Goal: Task Accomplishment & Management: Use online tool/utility

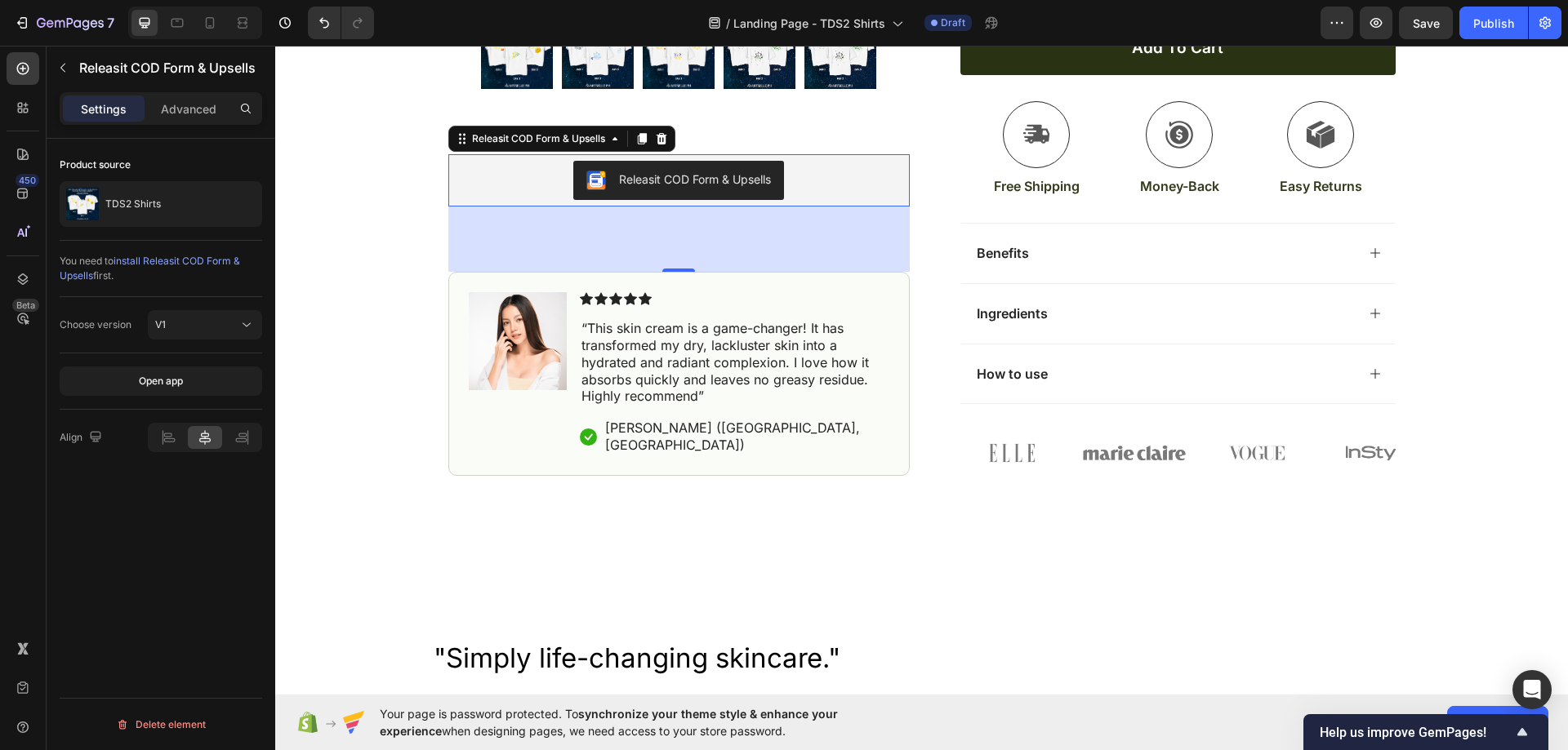
click at [817, 186] on div "Releasit COD Form & Upsells" at bounding box center [679, 181] width 448 height 40
click at [835, 194] on div "Releasit COD Form & Upsells" at bounding box center [679, 181] width 448 height 40
click at [1359, 30] on div "Preview Save Publish" at bounding box center [1441, 23] width 241 height 33
click at [1366, 27] on button "button" at bounding box center [1375, 23] width 33 height 33
click at [1369, 28] on icon "button" at bounding box center [1375, 22] width 16 height 16
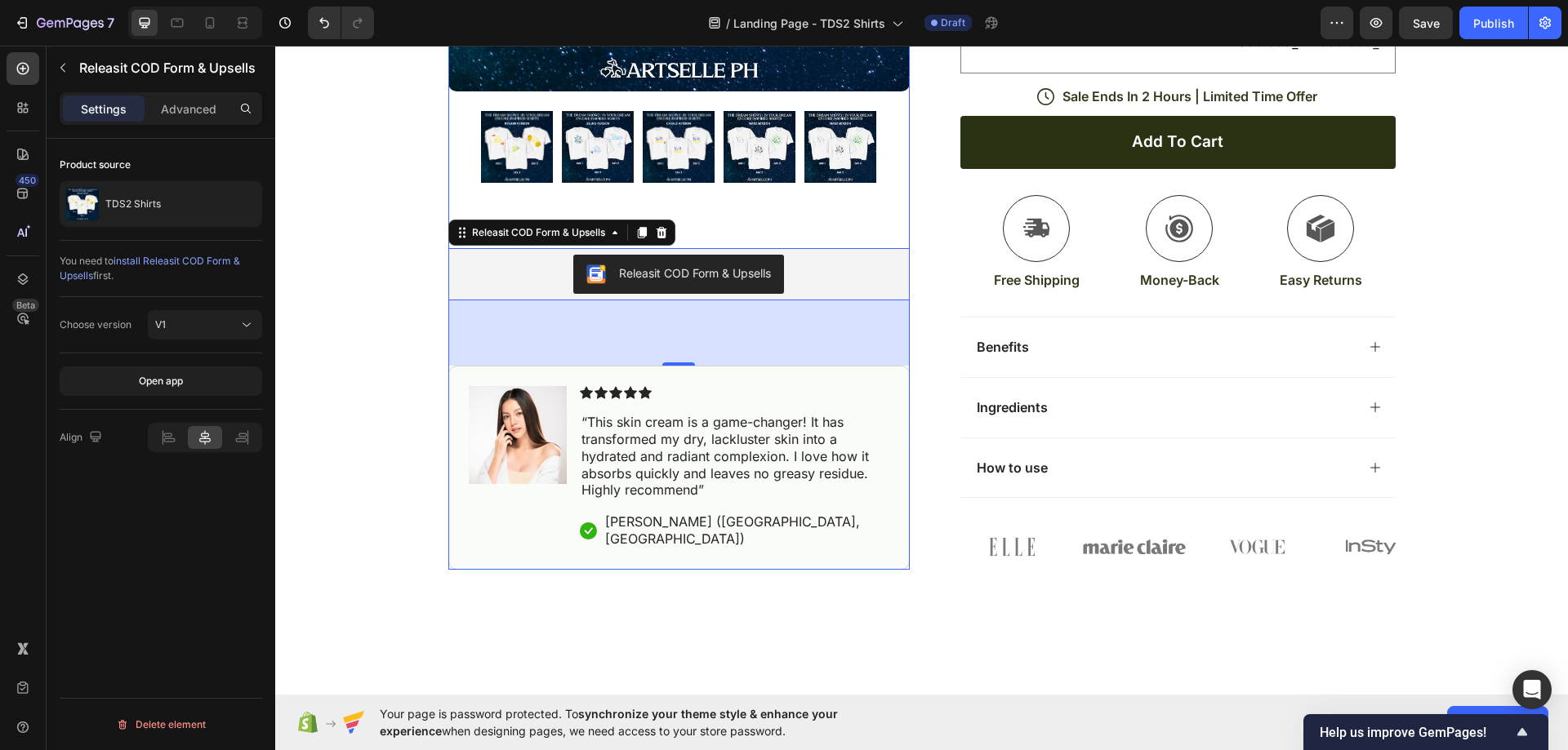
scroll to position [572, 0]
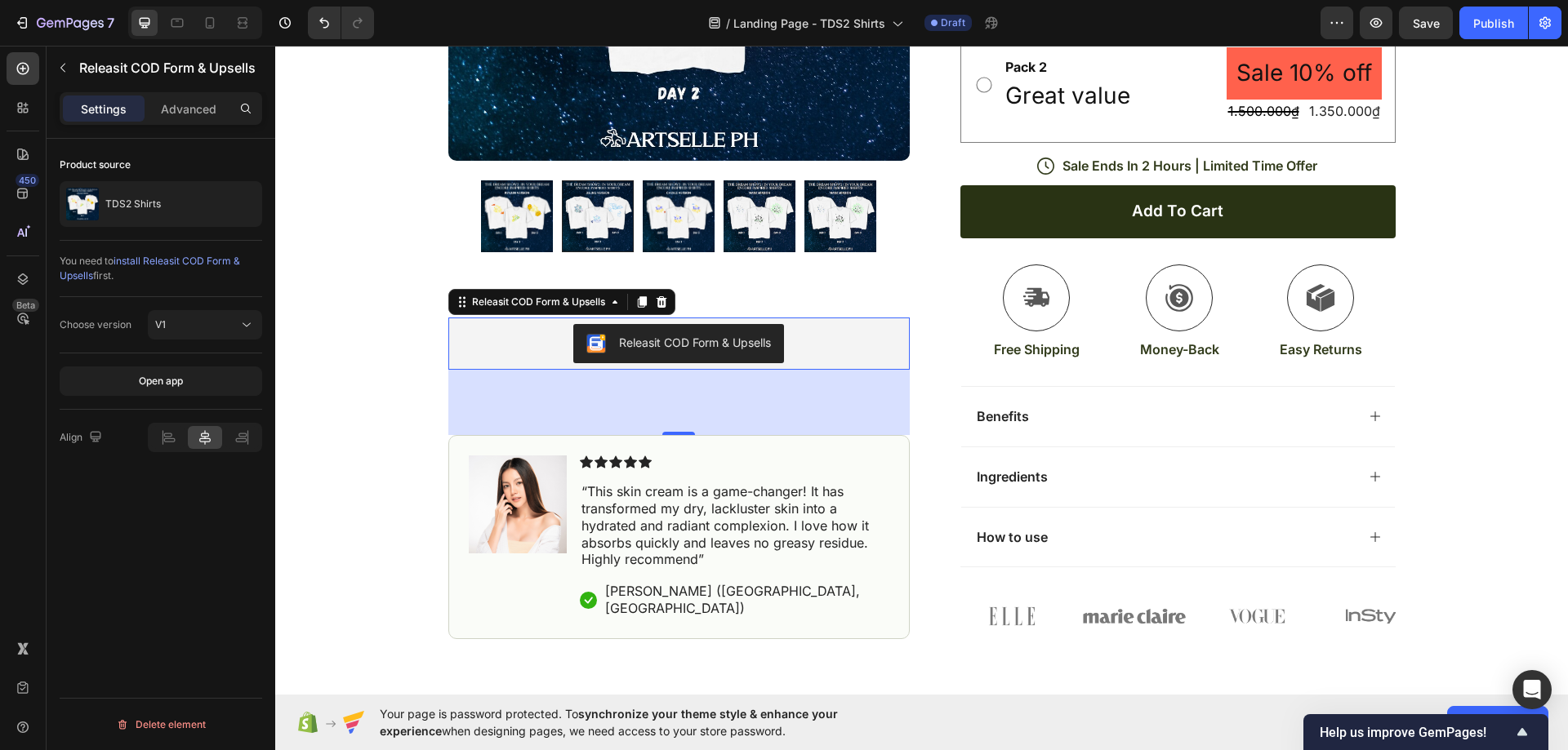
click at [820, 359] on div "Releasit COD Form & Upsells" at bounding box center [679, 344] width 448 height 40
click at [146, 256] on span "install Releasit COD Form & Upsells" at bounding box center [150, 268] width 181 height 27
click at [662, 309] on icon at bounding box center [662, 303] width 13 height 13
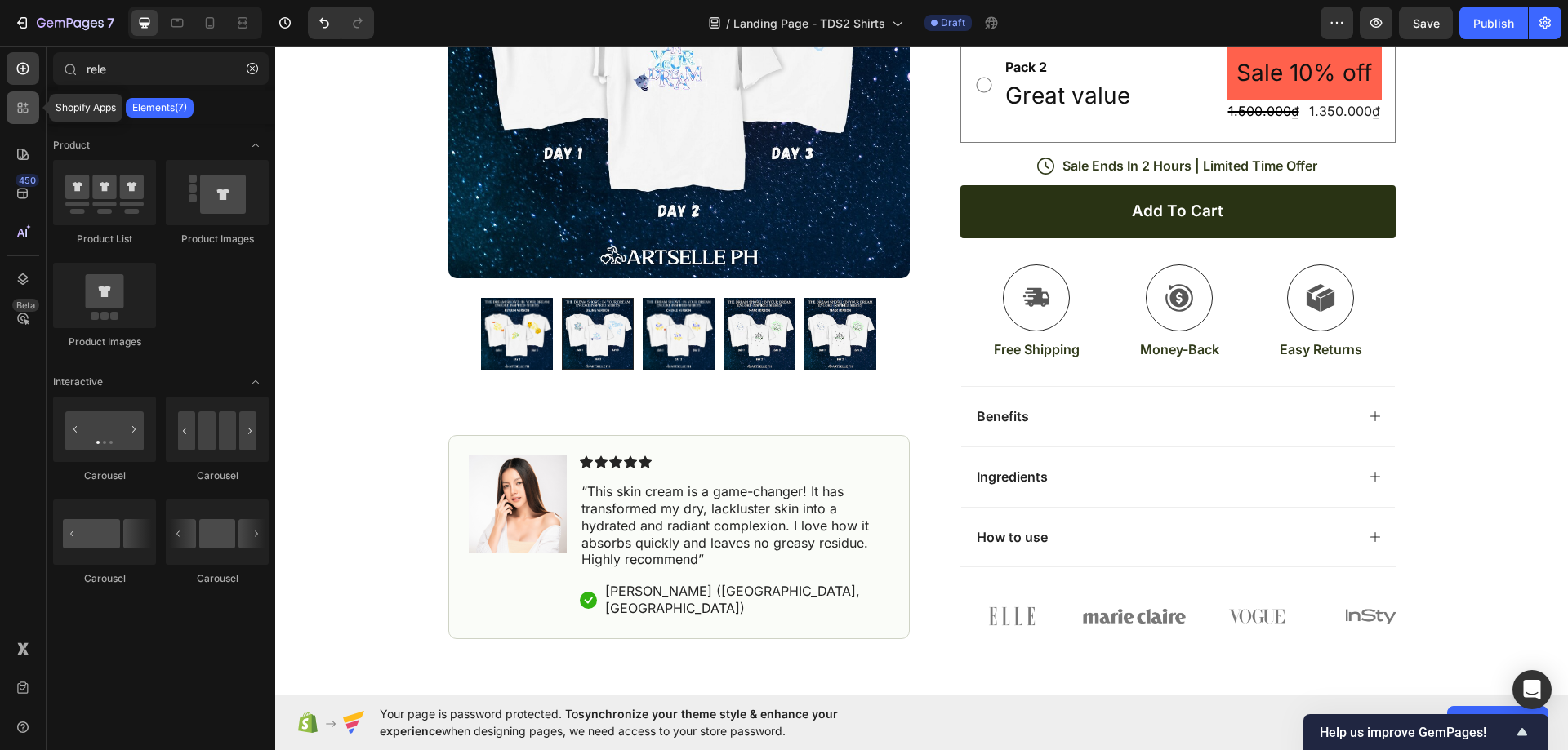
click at [22, 108] on icon at bounding box center [20, 111] width 5 height 5
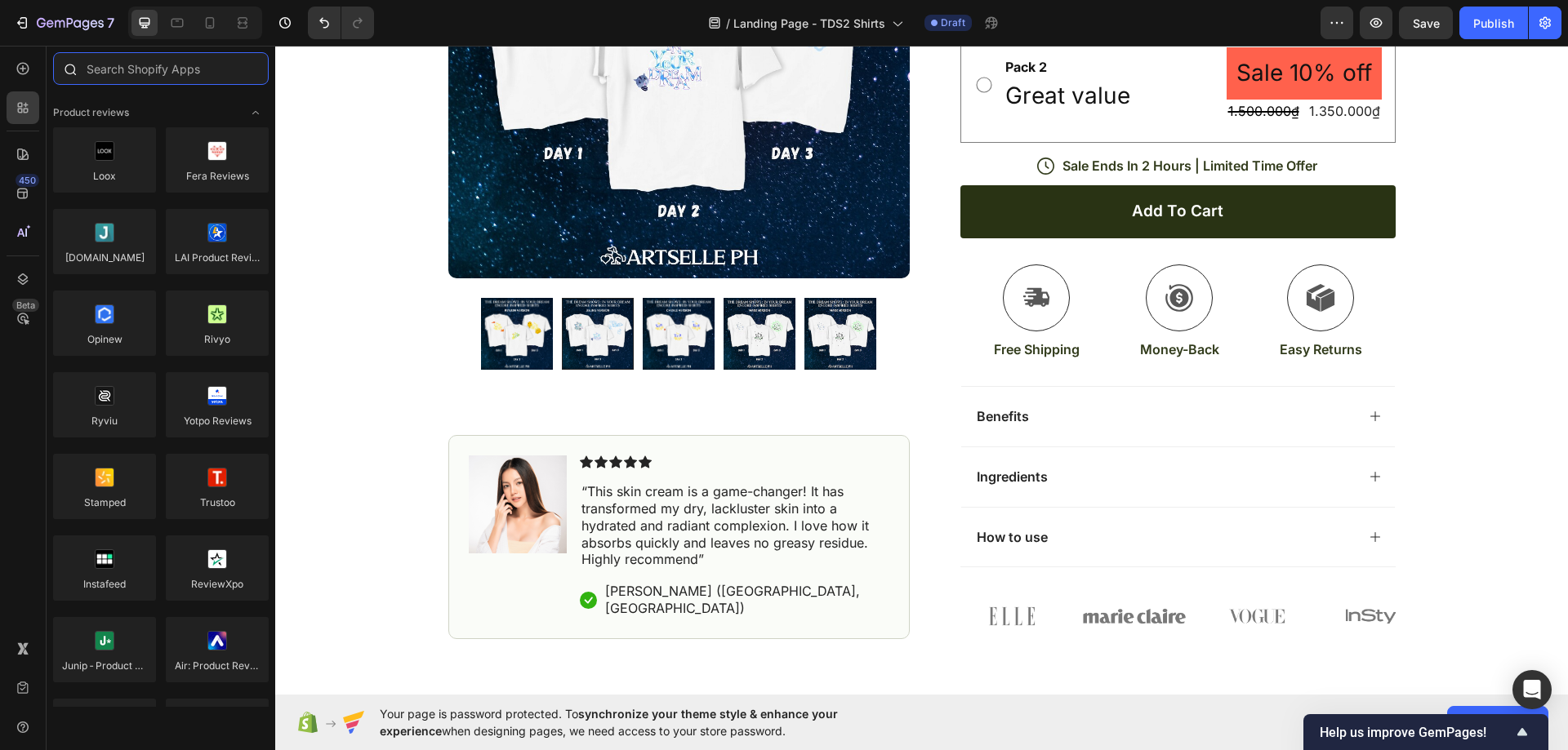
click at [121, 70] on input "text" at bounding box center [161, 68] width 215 height 33
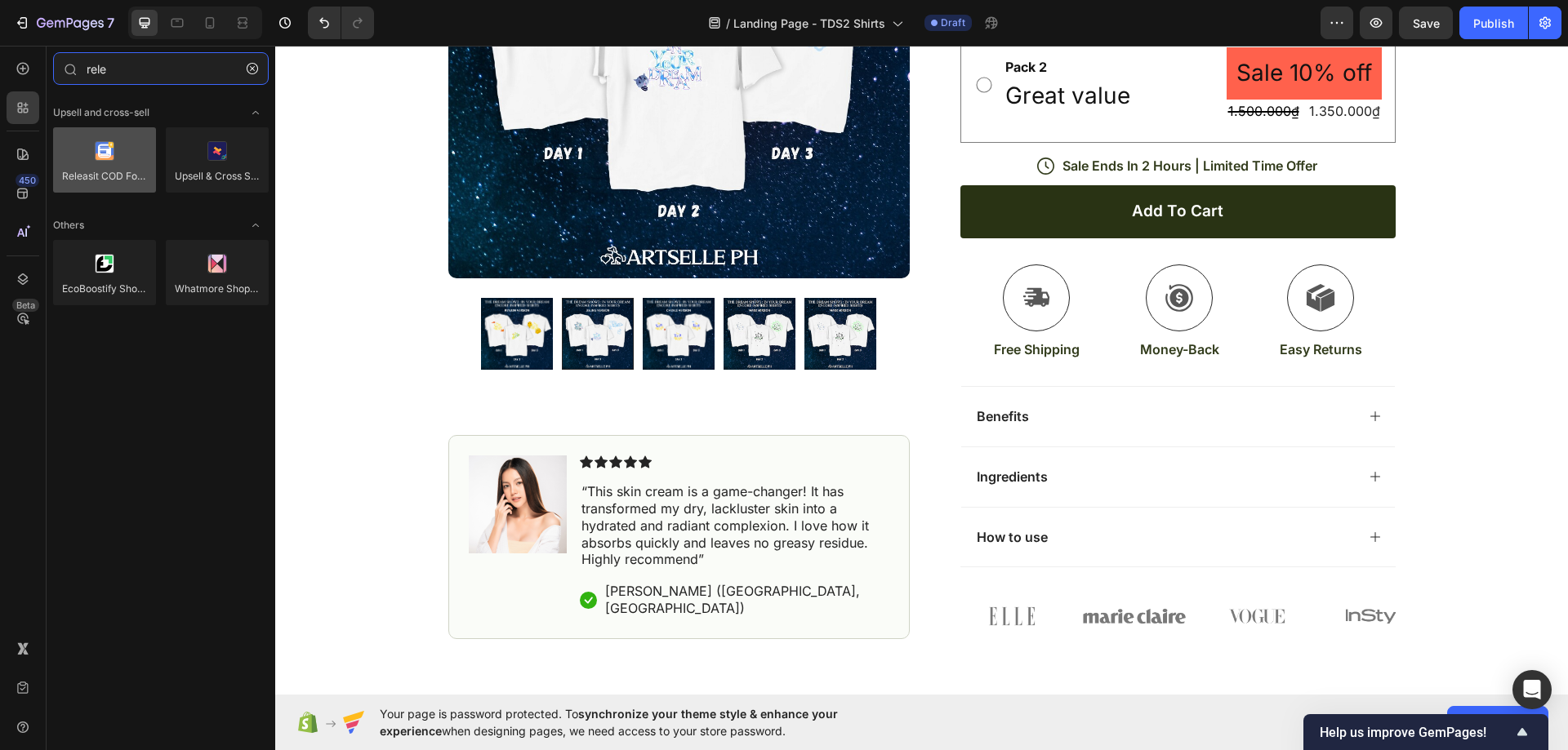
type input "rele"
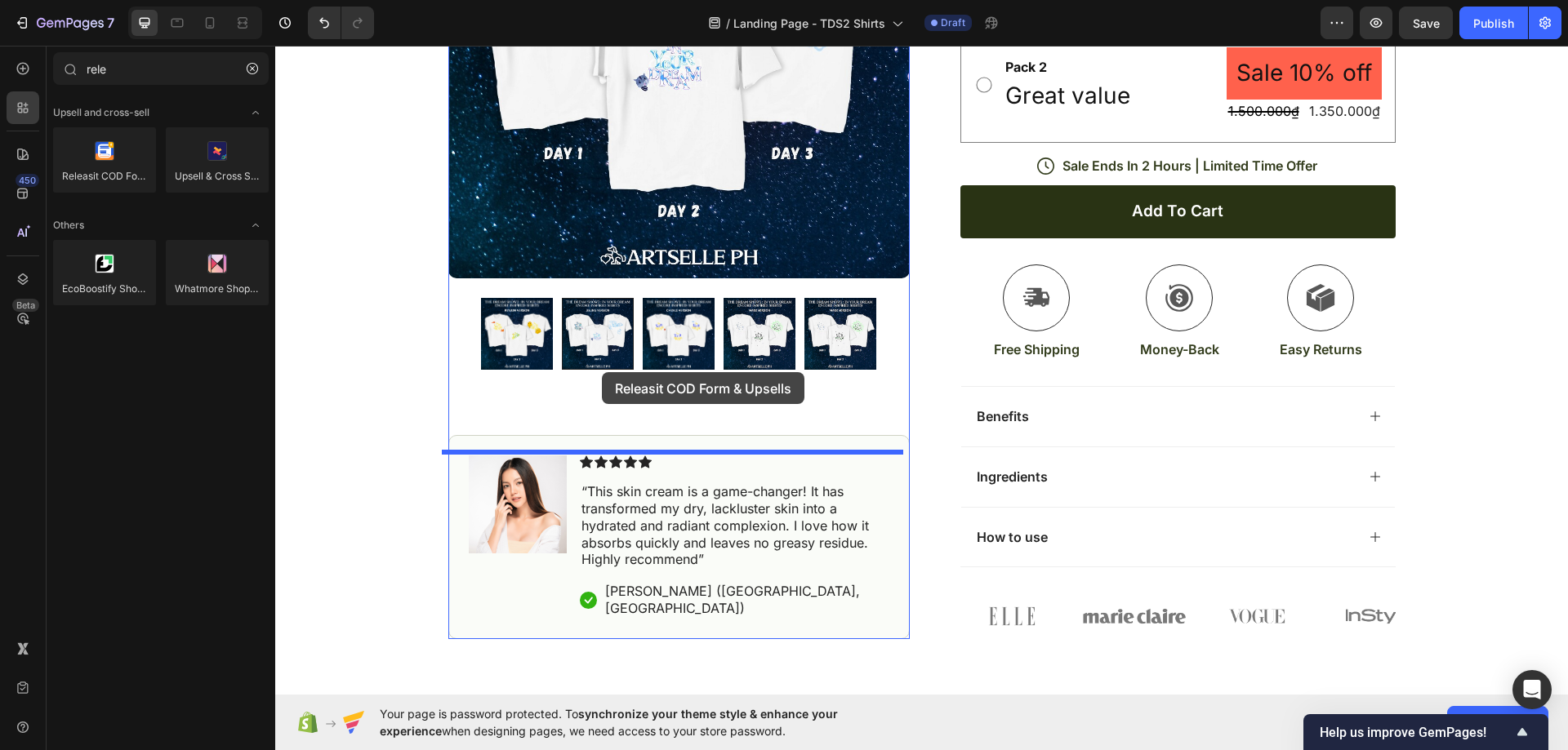
drag, startPoint x: 368, startPoint y: 207, endPoint x: 602, endPoint y: 372, distance: 286.3
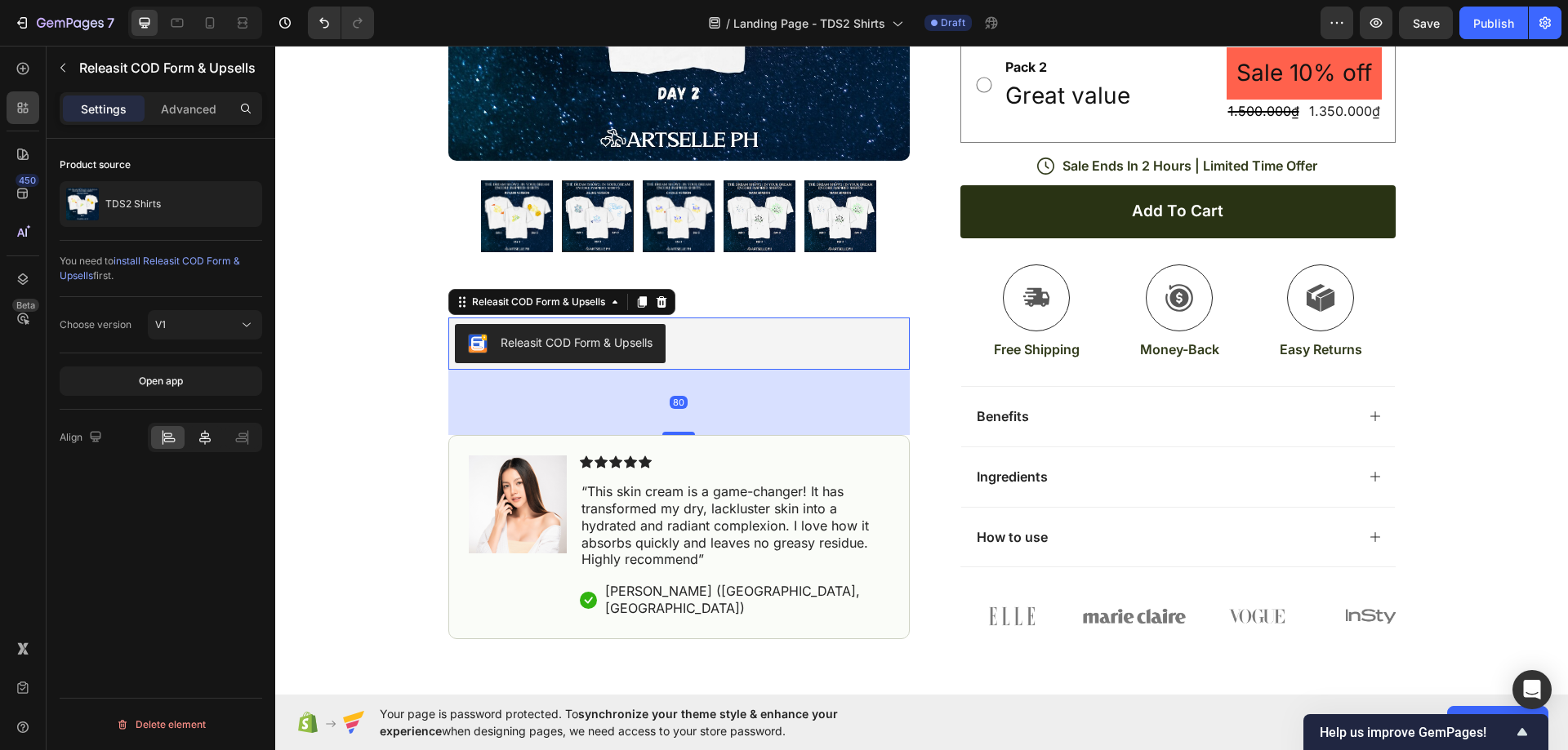
click at [203, 436] on icon at bounding box center [205, 437] width 12 height 14
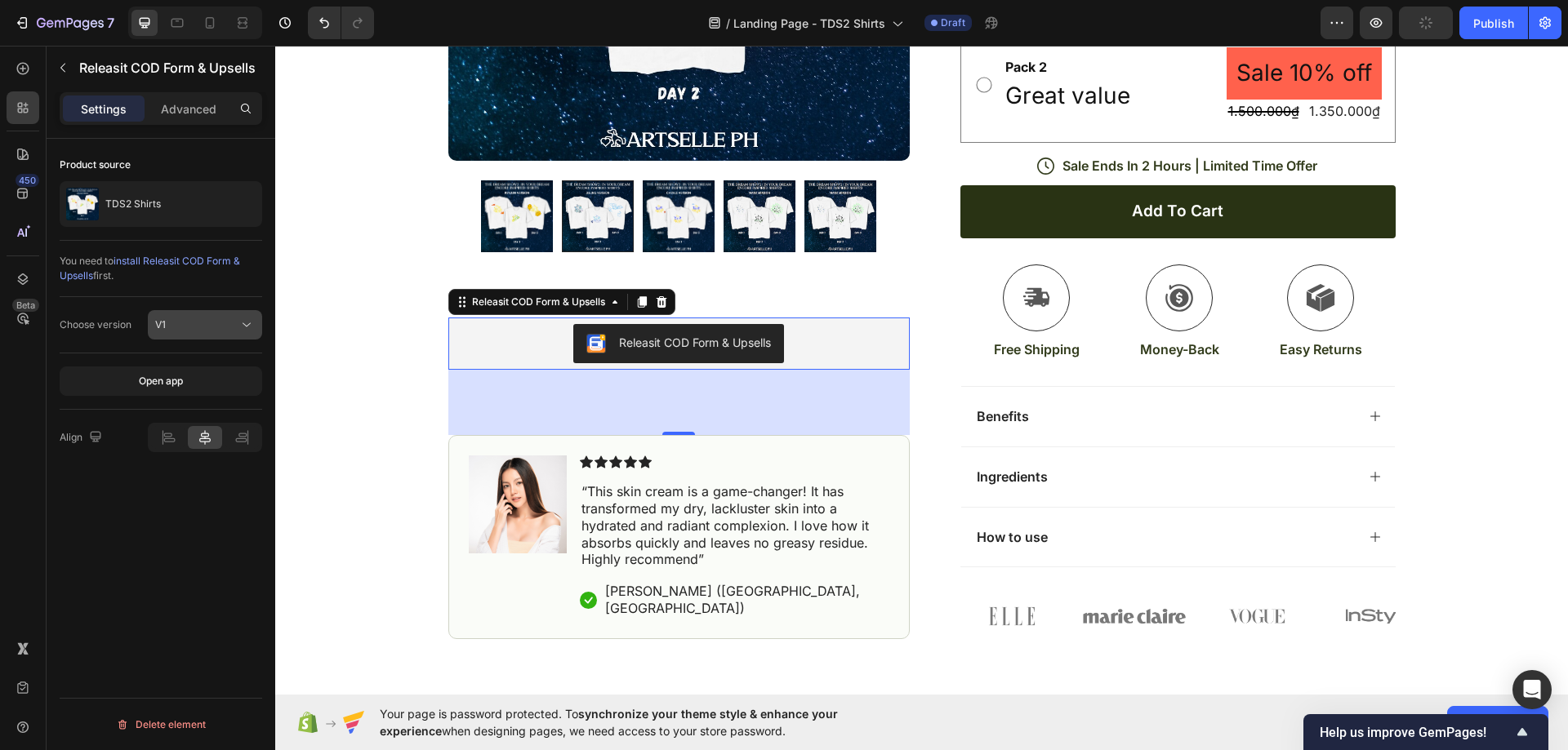
click at [190, 328] on div "V1" at bounding box center [196, 325] width 83 height 14
click at [852, 298] on div "Product Images Releasit COD Form & Upsells Releasit COD Form & Upsells 80 Image…" at bounding box center [679, 169] width 462 height 939
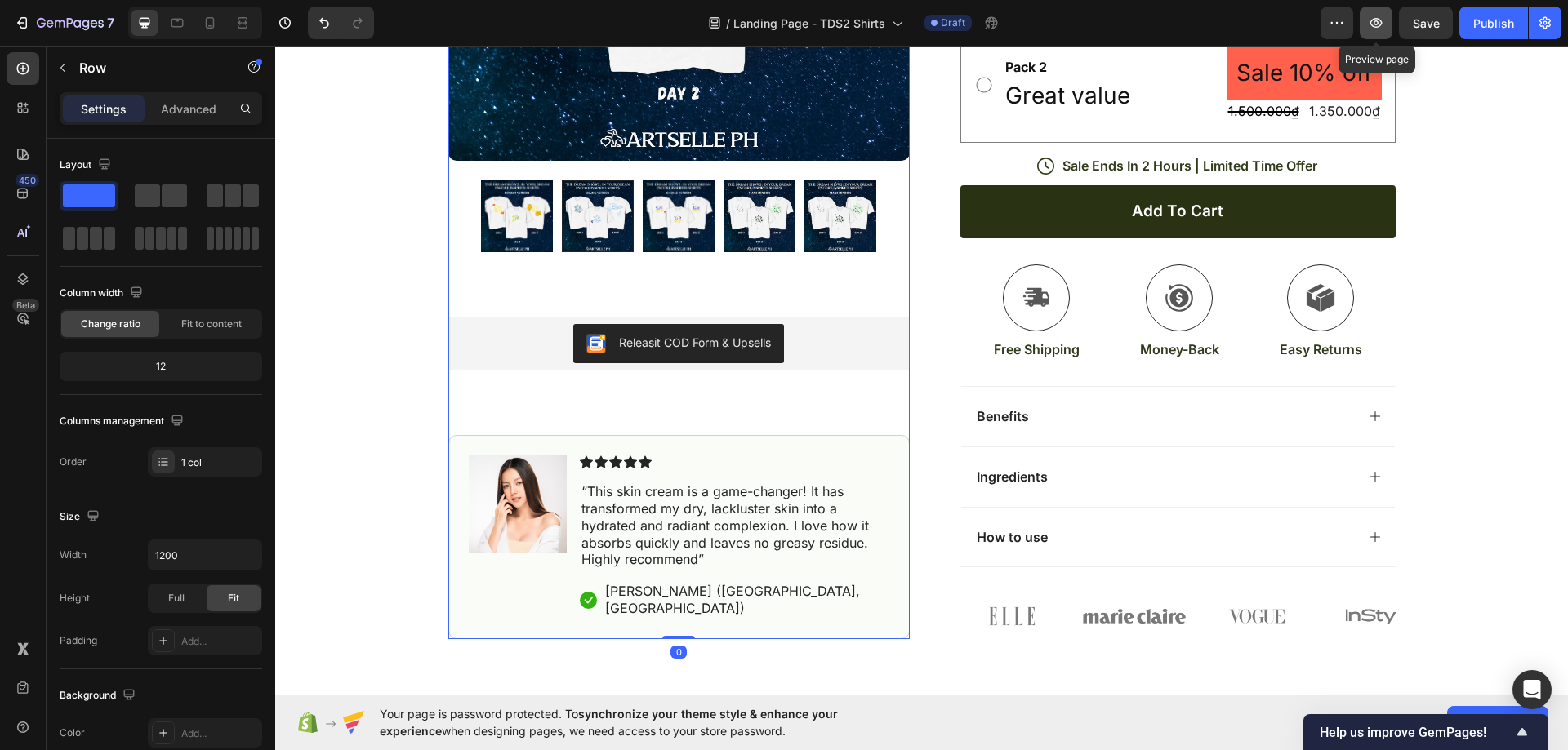
click at [1376, 33] on button "button" at bounding box center [1375, 23] width 33 height 33
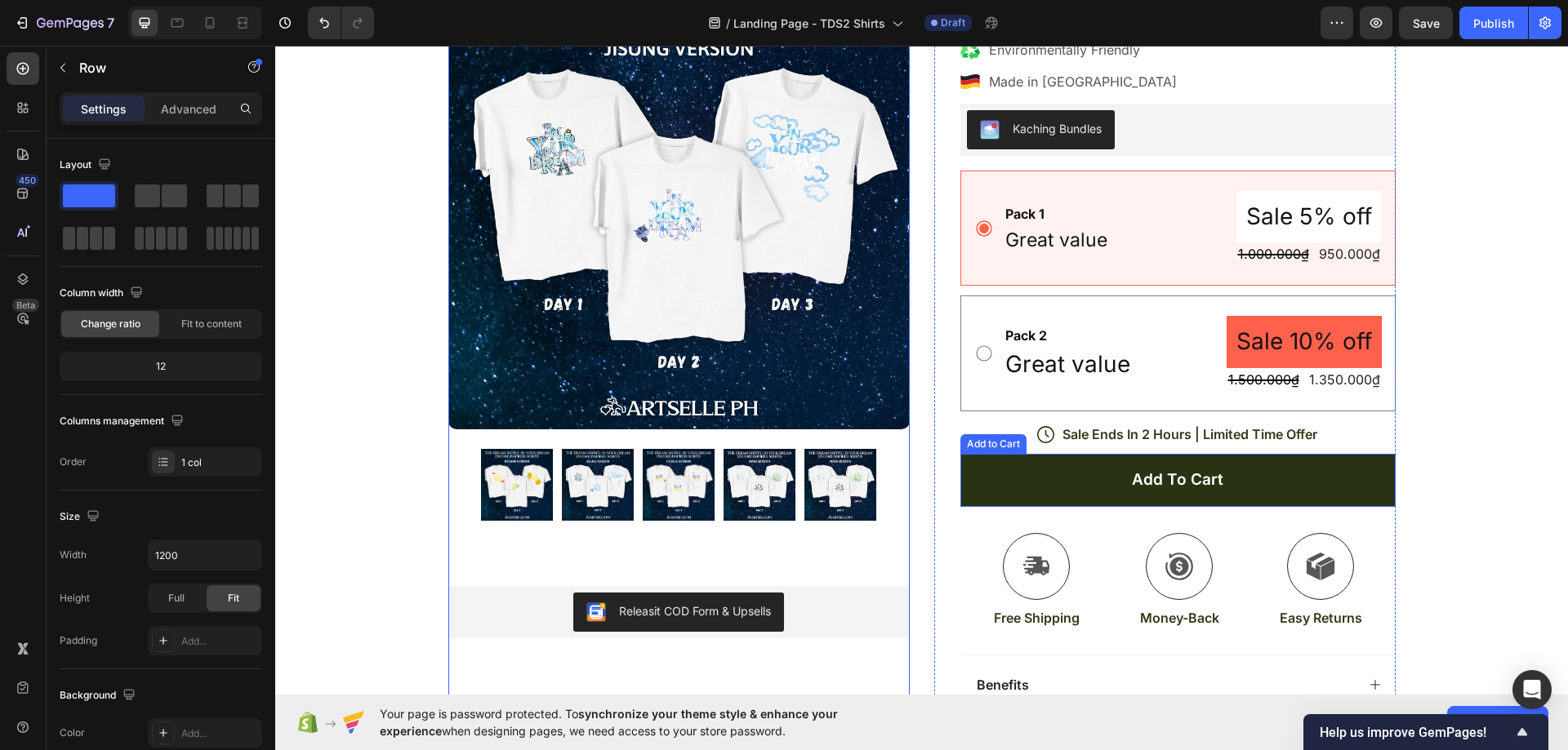
scroll to position [163, 0]
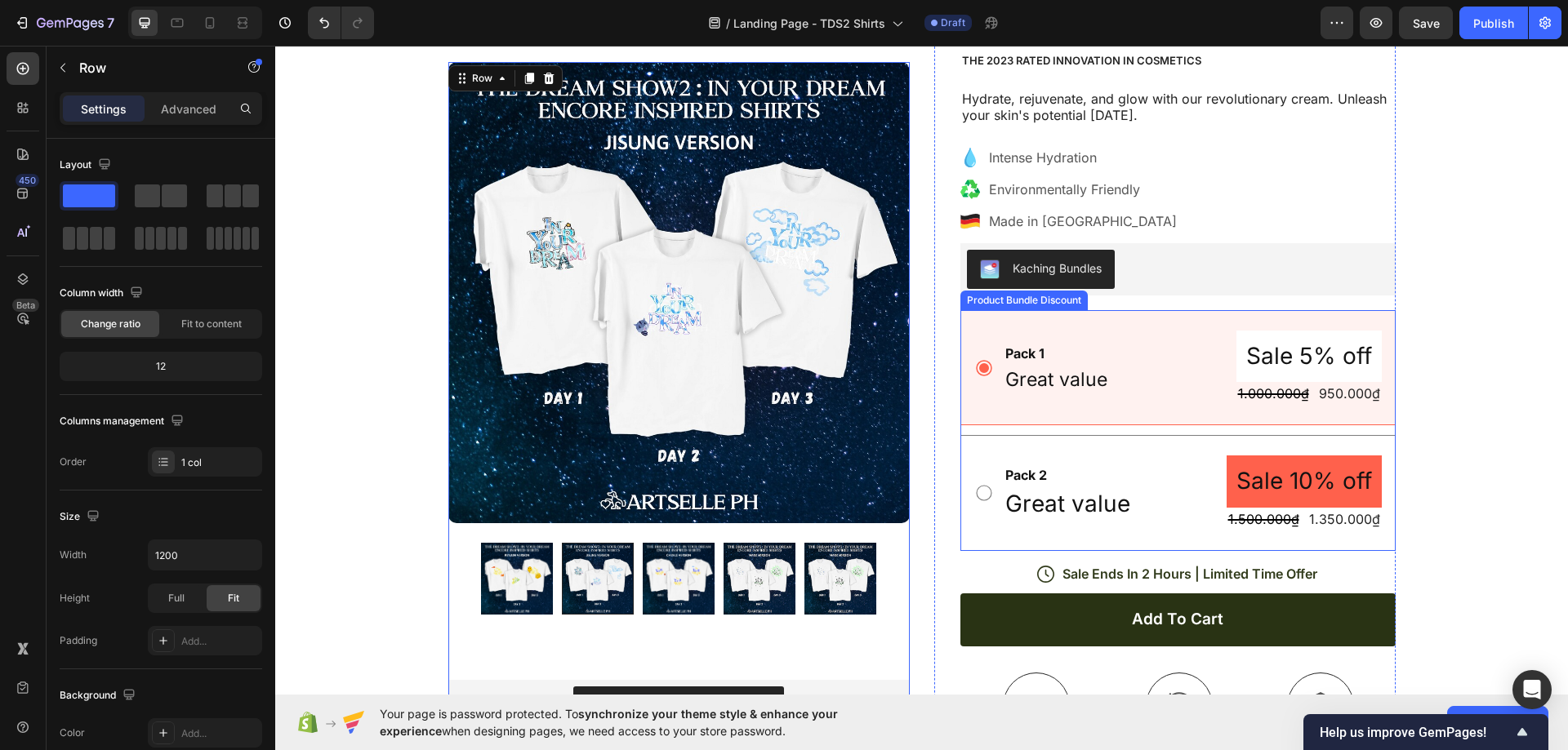
click at [1300, 320] on div "Pack 1 Text Block Great value Text Block Sale 5% off Product Badge 1.000.000₫ P…" at bounding box center [1178, 367] width 435 height 115
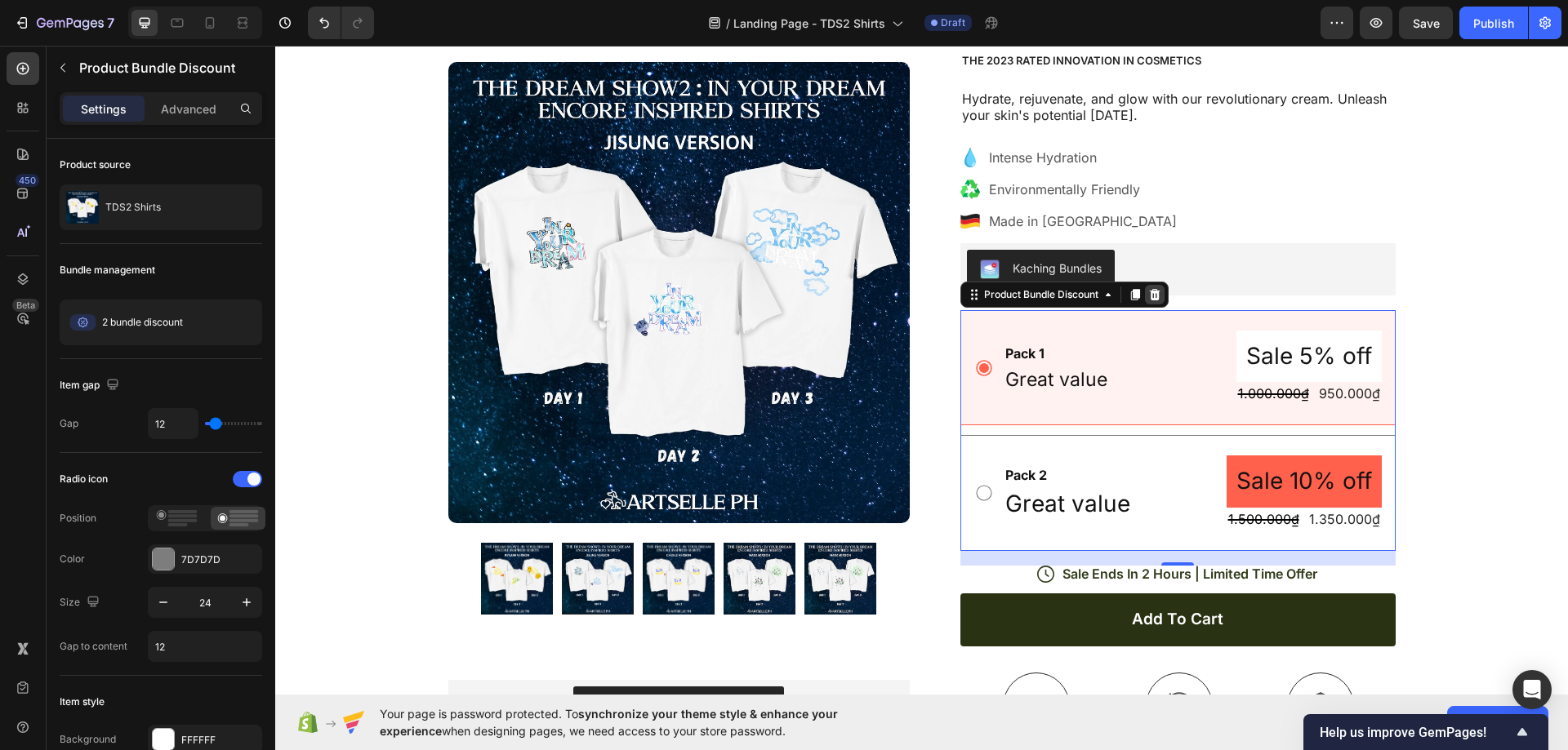
click at [1153, 292] on icon at bounding box center [1154, 295] width 11 height 12
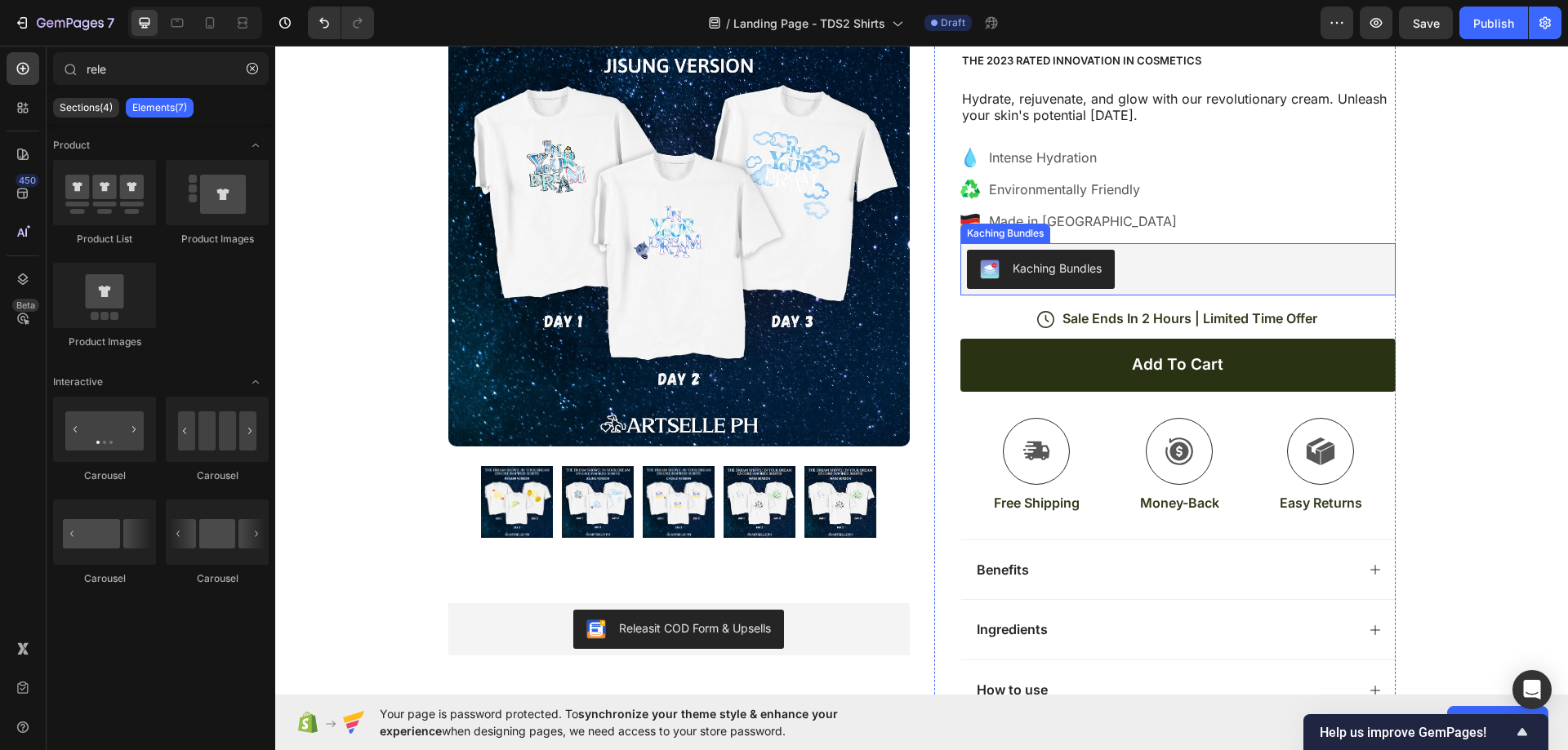
click at [1143, 272] on div "Kaching Bundles" at bounding box center [1178, 269] width 422 height 40
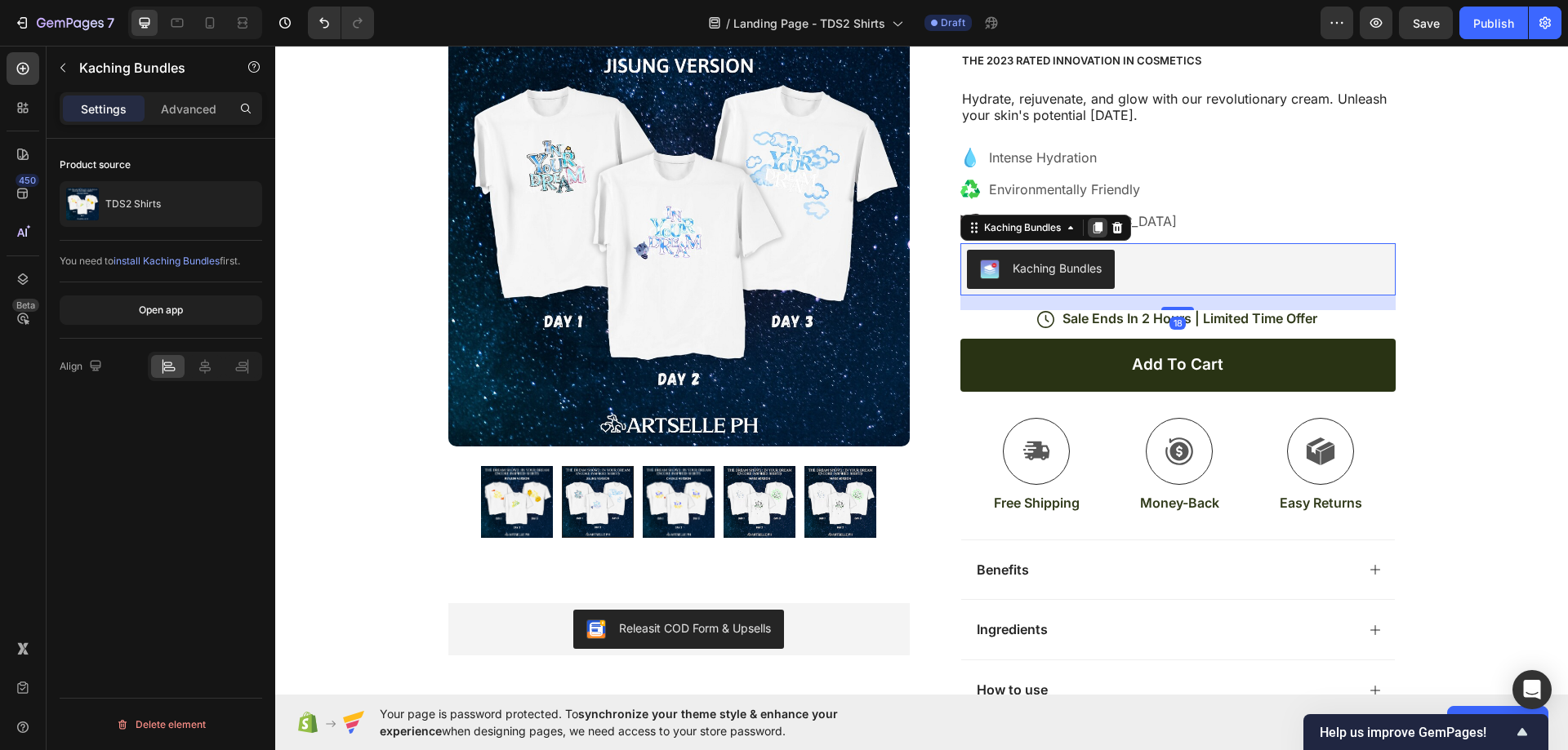
click at [1095, 229] on icon at bounding box center [1097, 228] width 9 height 12
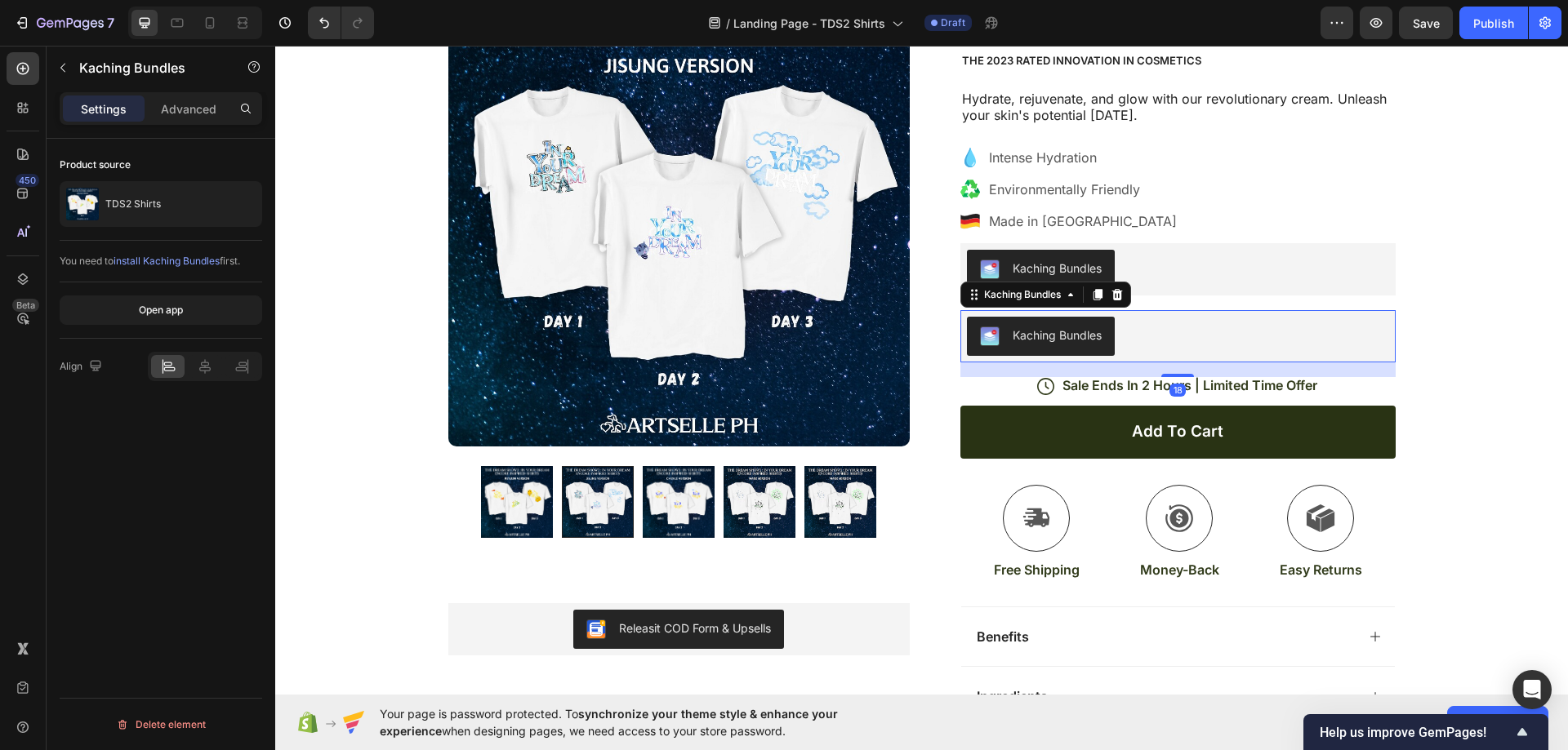
click at [1221, 333] on div "Kaching Bundles" at bounding box center [1178, 336] width 422 height 40
click at [1121, 293] on div at bounding box center [1116, 294] width 19 height 19
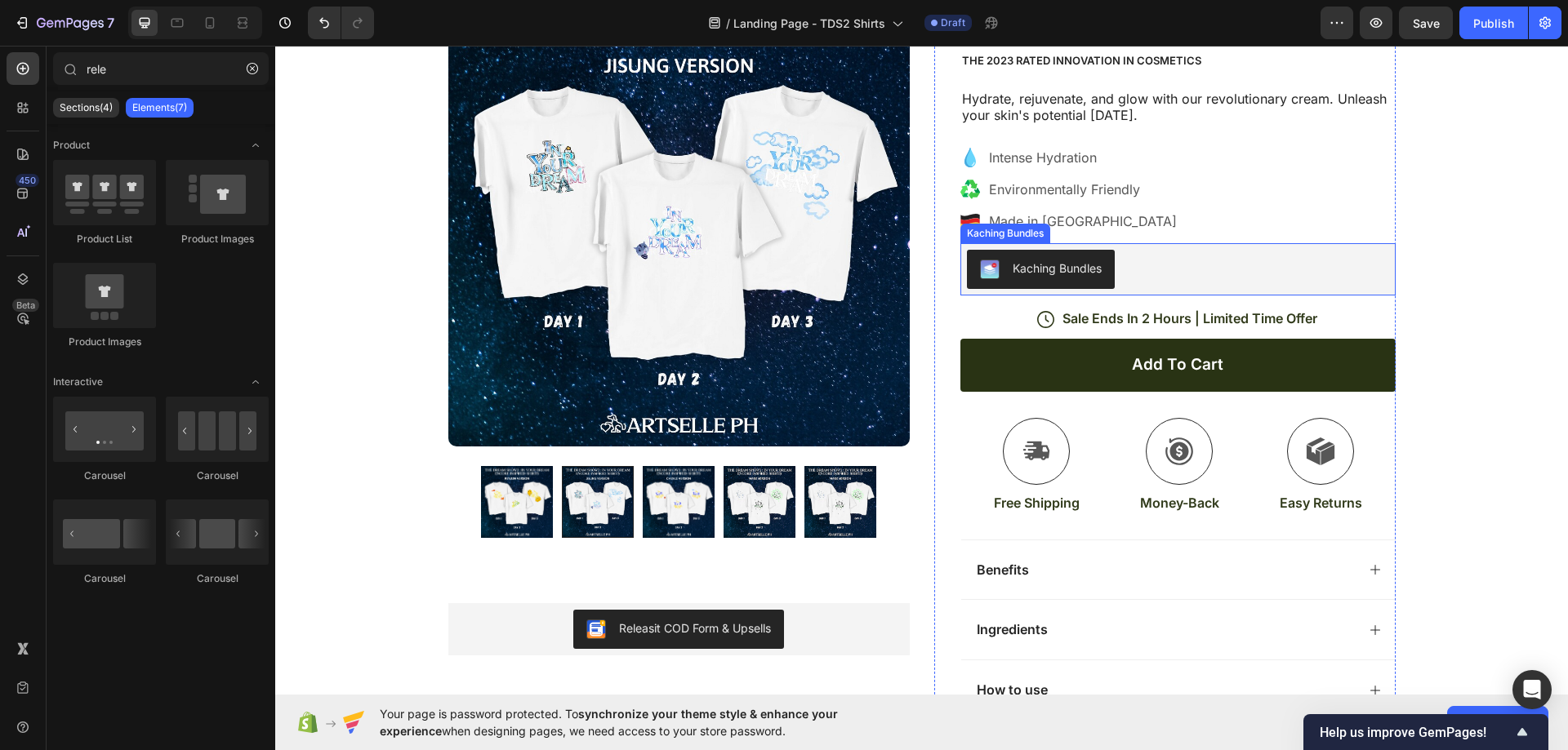
click at [1183, 271] on div "Kaching Bundles" at bounding box center [1178, 269] width 422 height 40
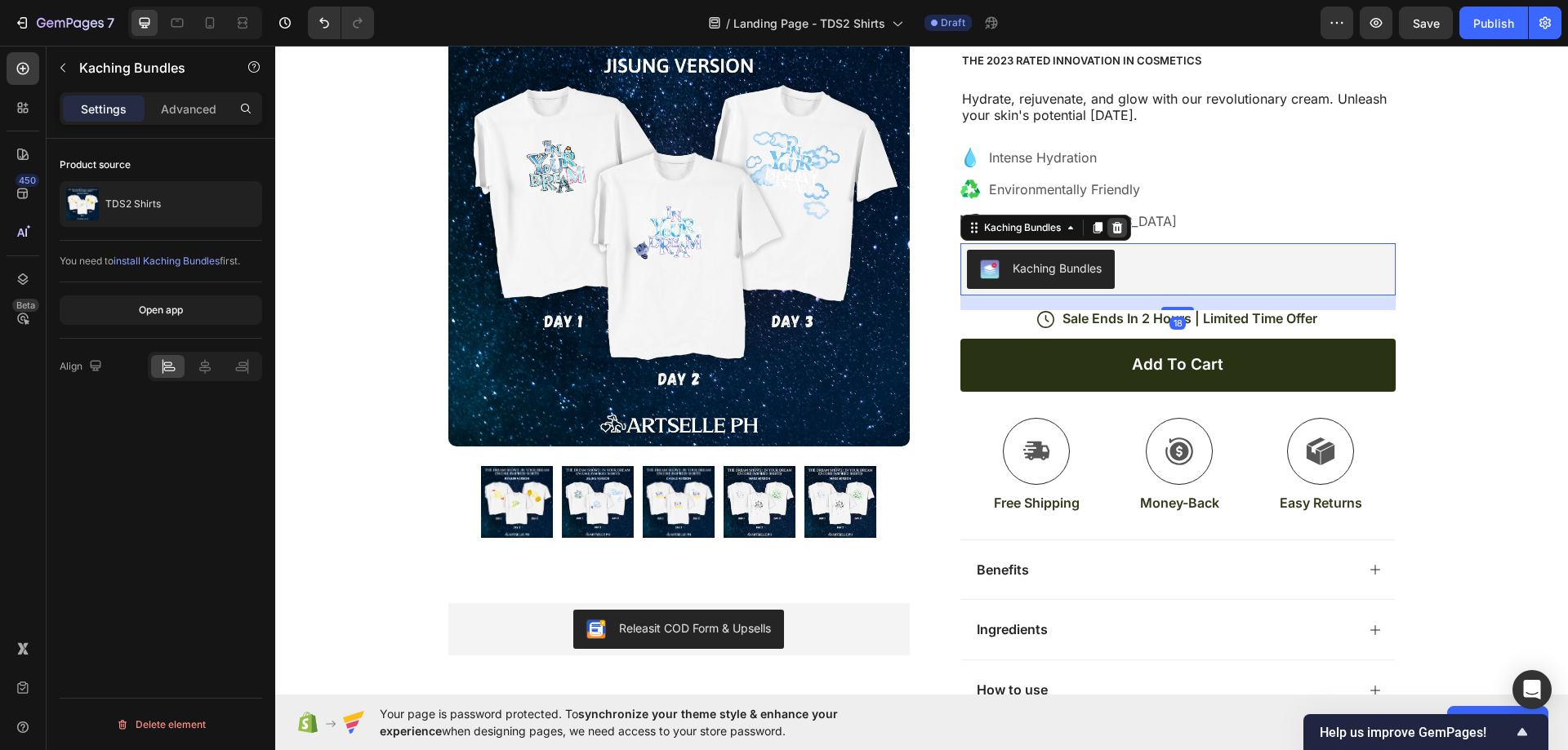
click at [1117, 229] on icon at bounding box center [1117, 228] width 13 height 13
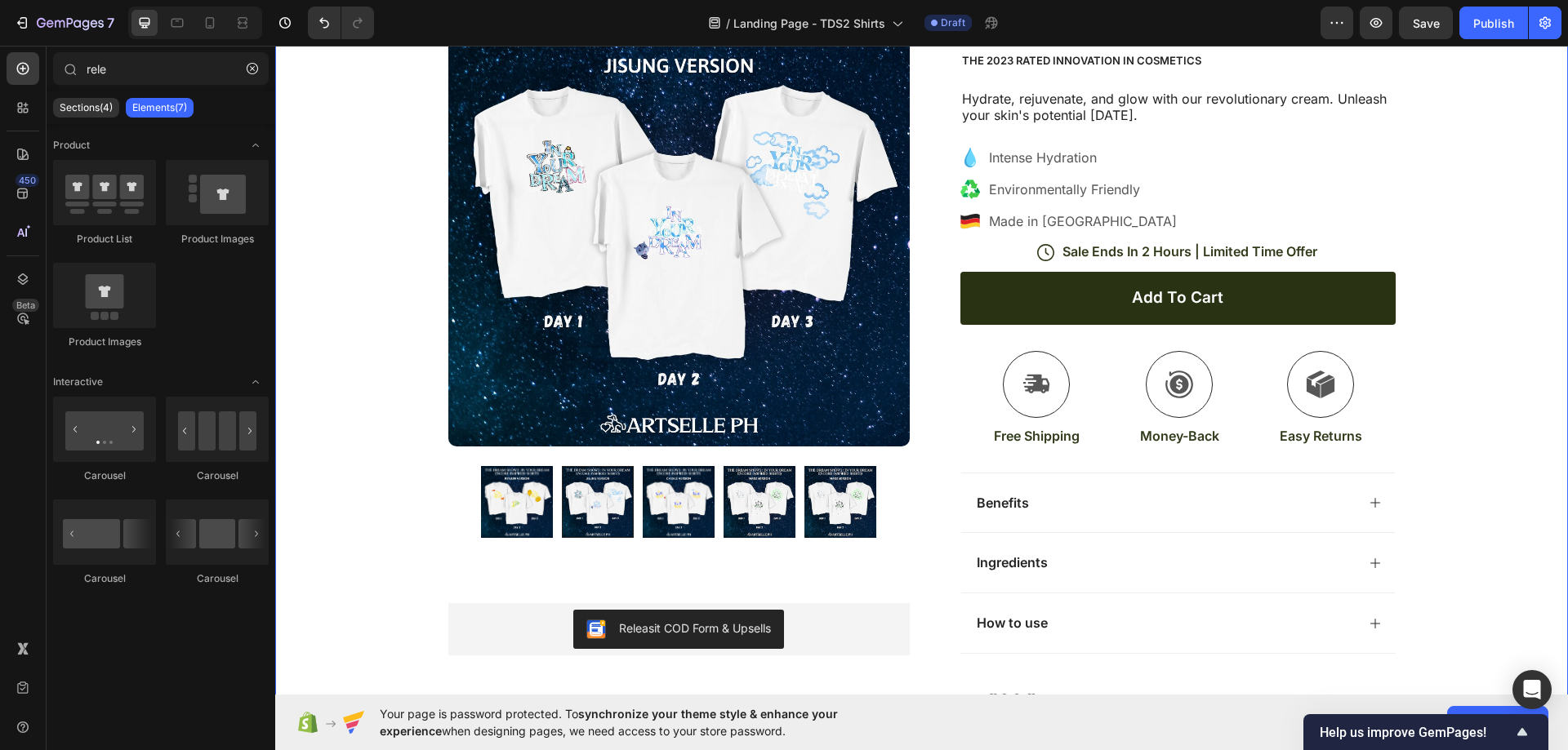
click at [1463, 318] on div "Icon Free Shipping Today Only Text Block Row Icon 84,000+ Happy Customer Text B…" at bounding box center [921, 420] width 1293 height 1009
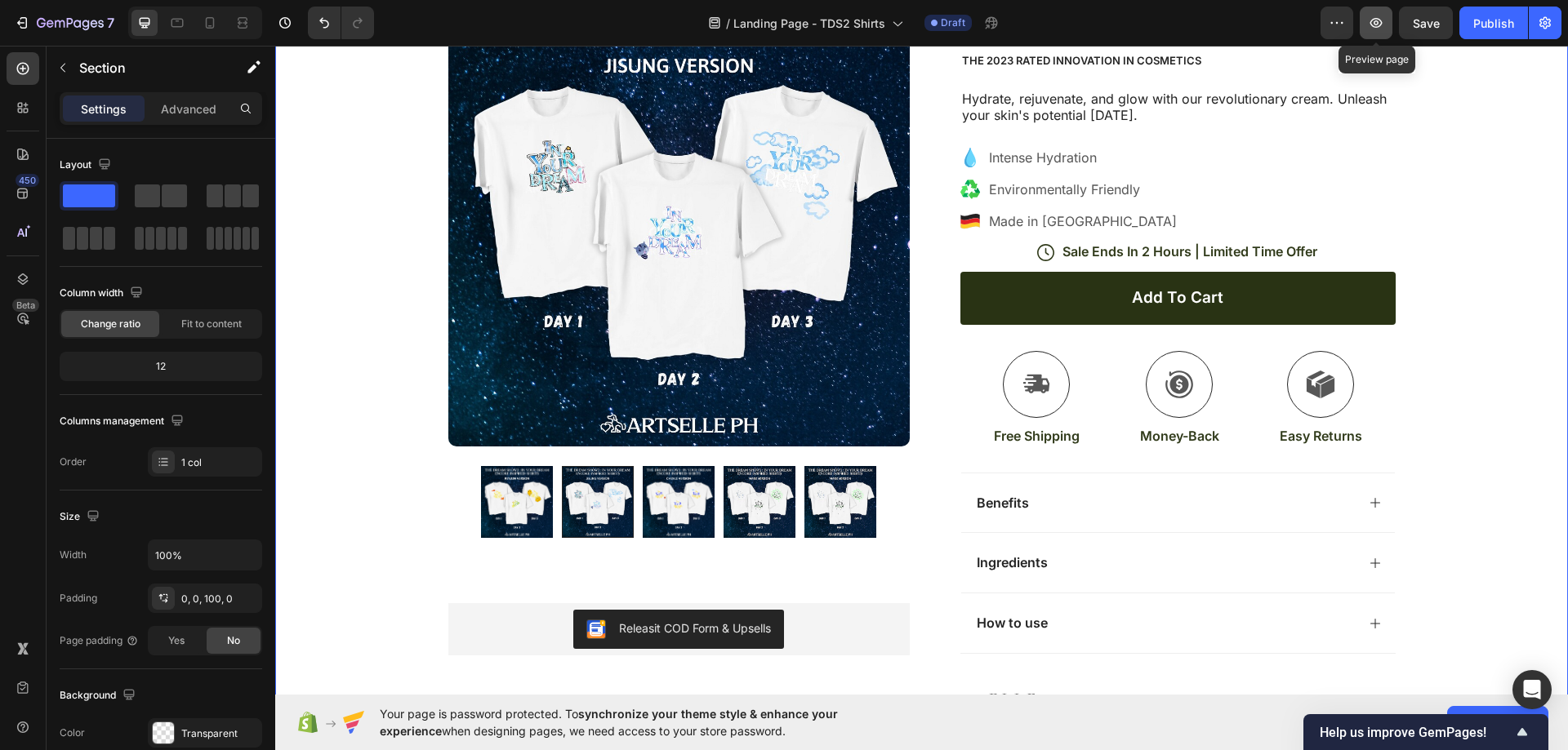
click at [1375, 27] on icon "button" at bounding box center [1376, 23] width 13 height 10
click at [1426, 24] on span "Save" at bounding box center [1427, 23] width 27 height 14
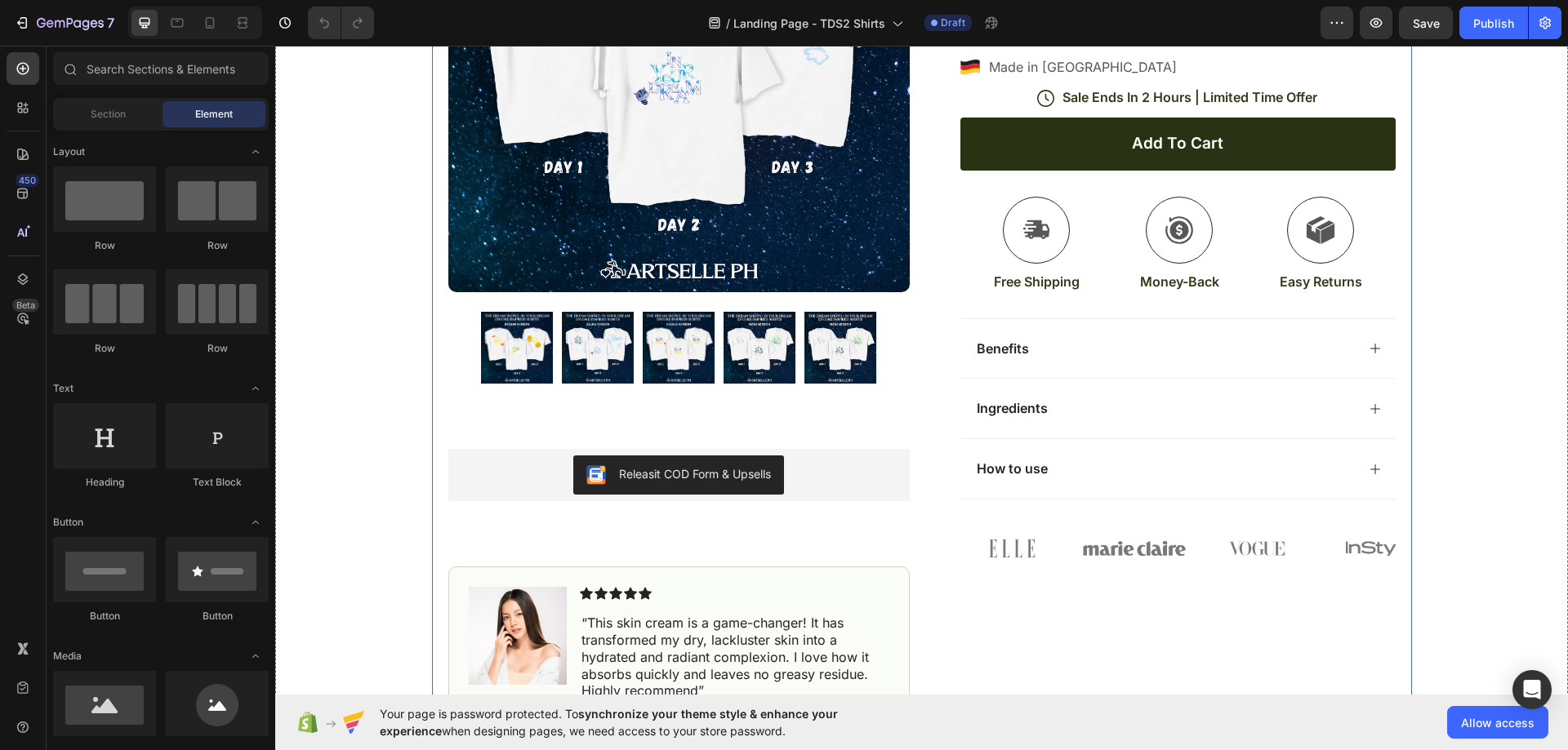
scroll to position [245, 0]
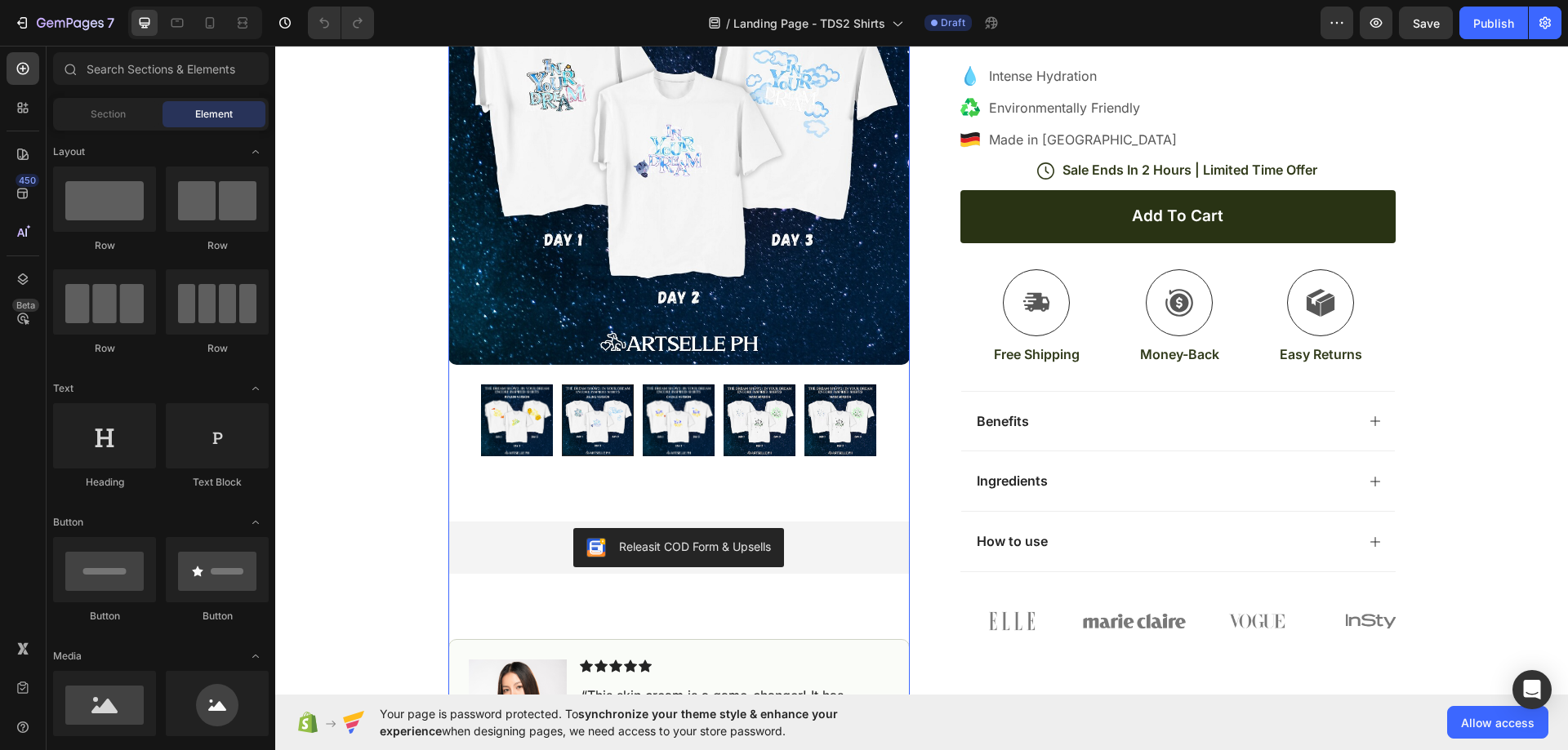
click at [500, 411] on img at bounding box center [516, 420] width 72 height 71
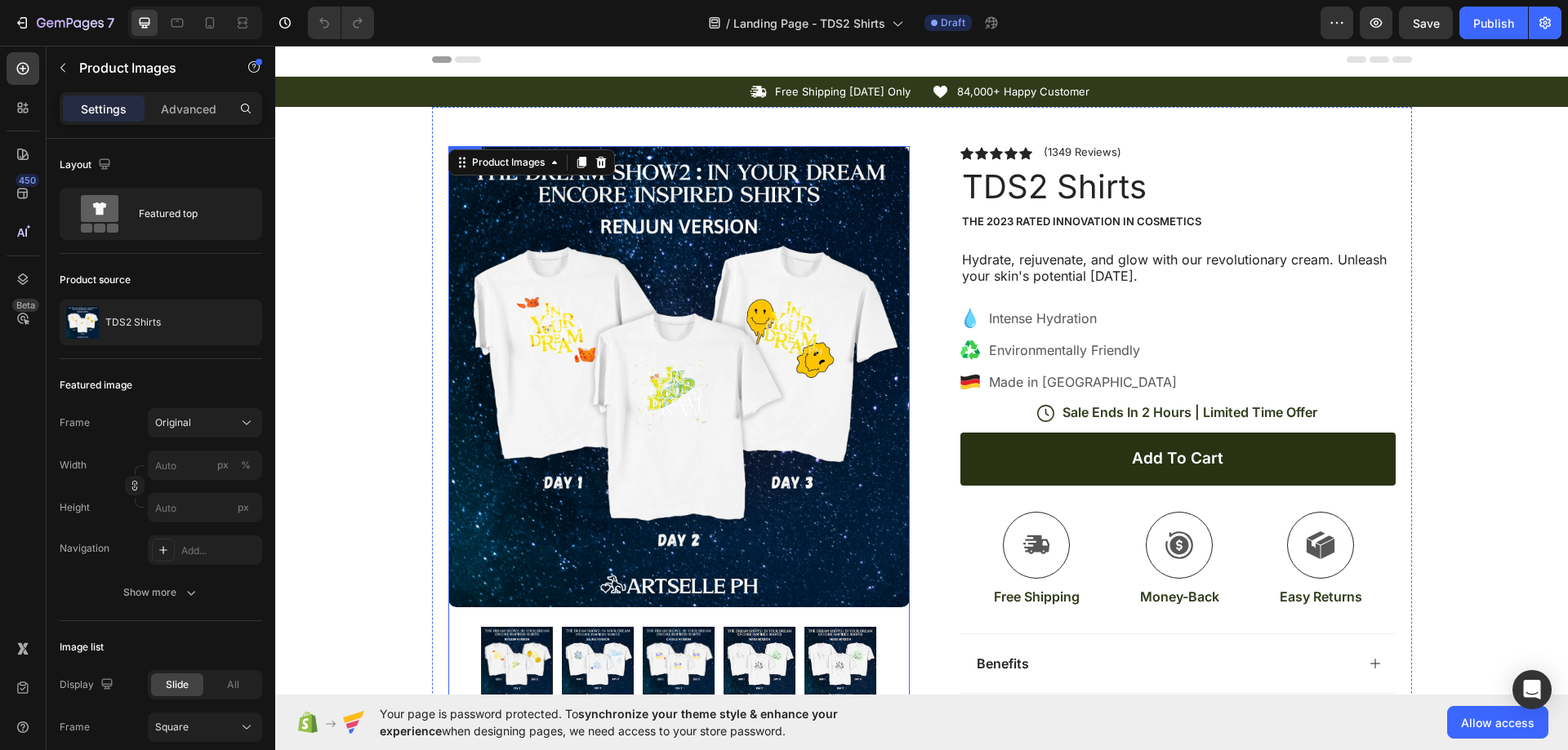
scroll to position [0, 0]
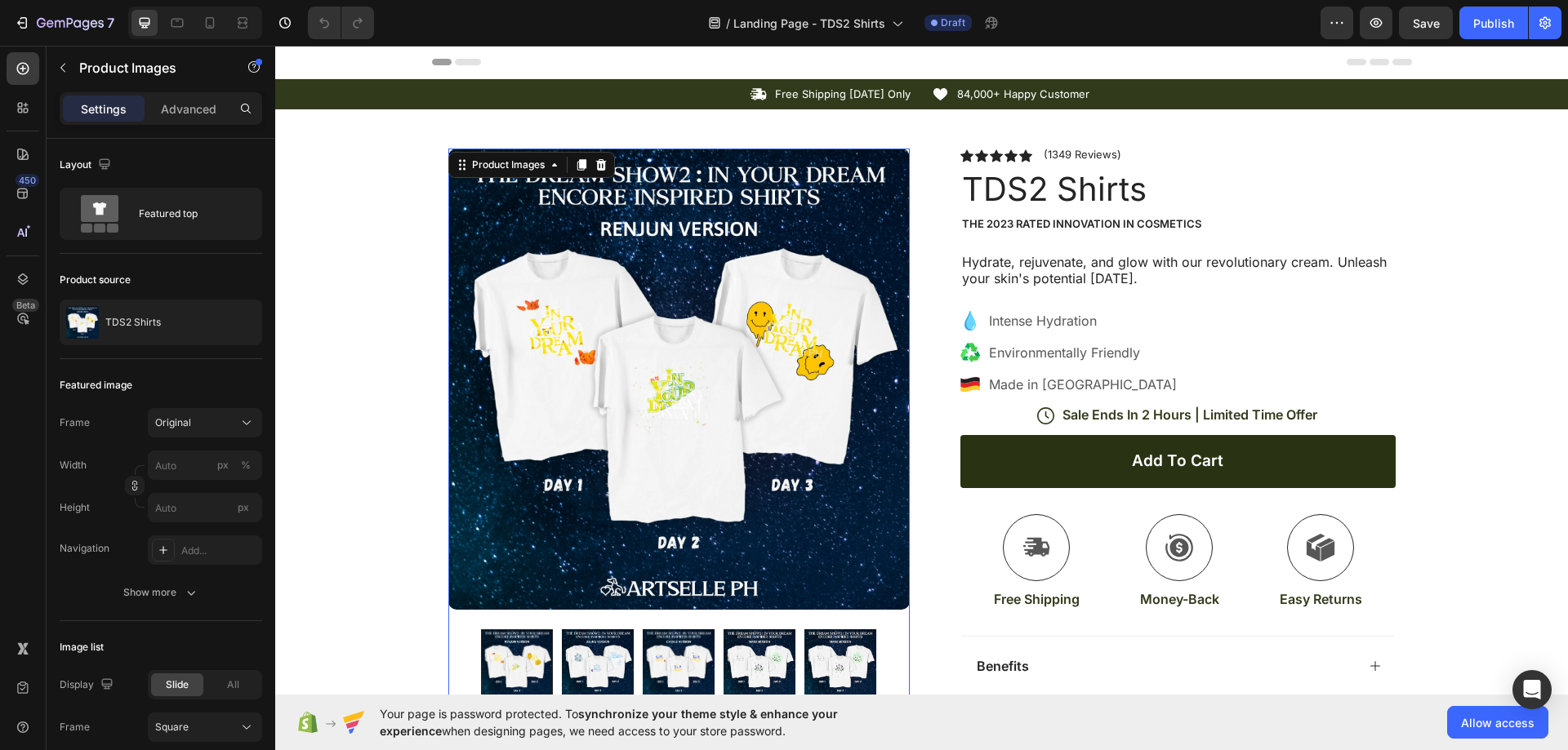
click at [579, 668] on img at bounding box center [597, 665] width 72 height 71
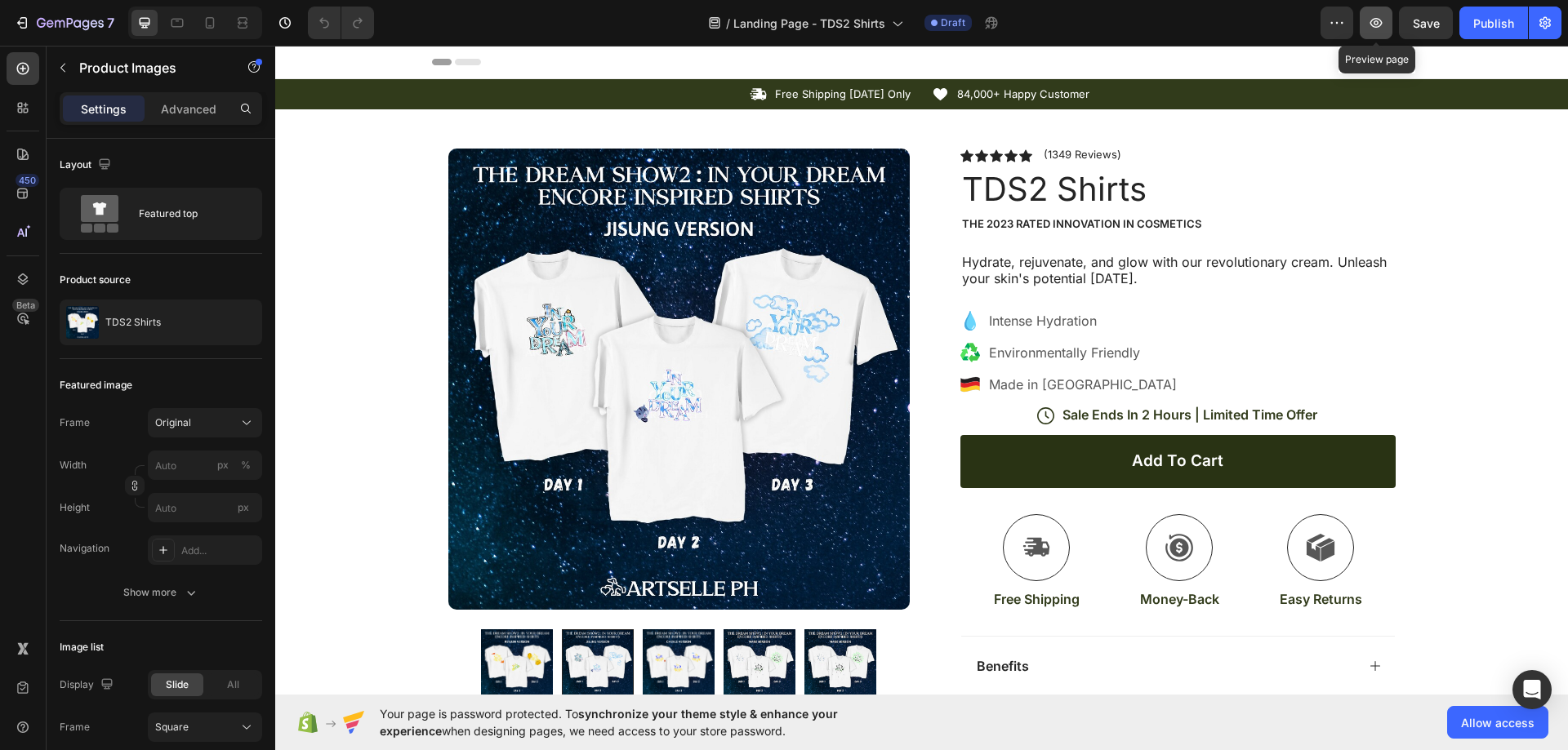
click at [1373, 32] on button "button" at bounding box center [1375, 23] width 33 height 33
